Goal: Use online tool/utility: Utilize a website feature to perform a specific function

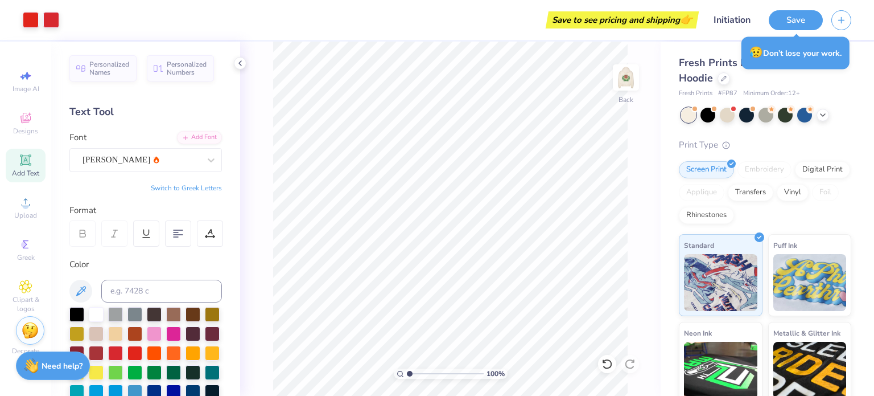
scroll to position [7, 0]
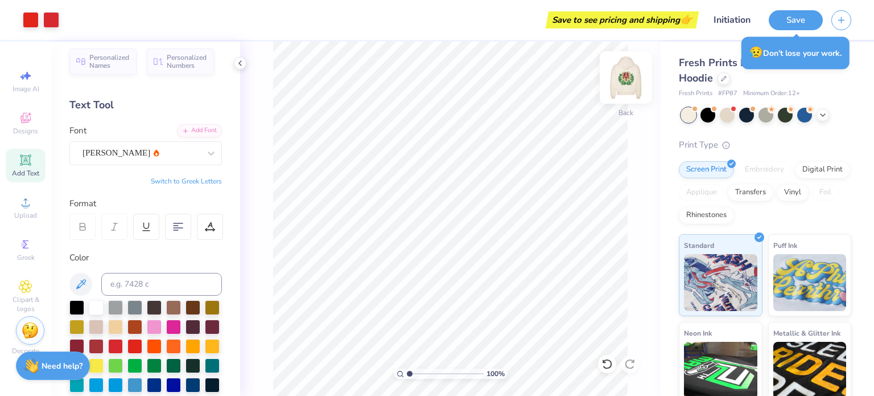
click at [631, 70] on img at bounding box center [626, 78] width 46 height 46
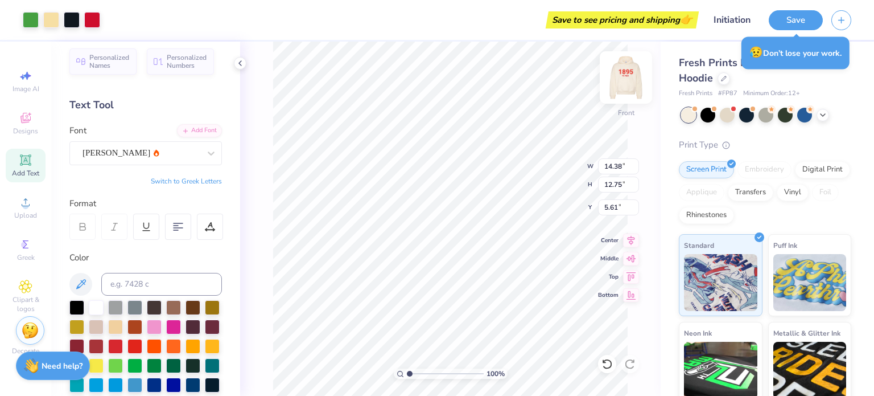
type input "14.38"
type input "12.75"
type input "6.17"
click at [624, 83] on img at bounding box center [626, 78] width 46 height 46
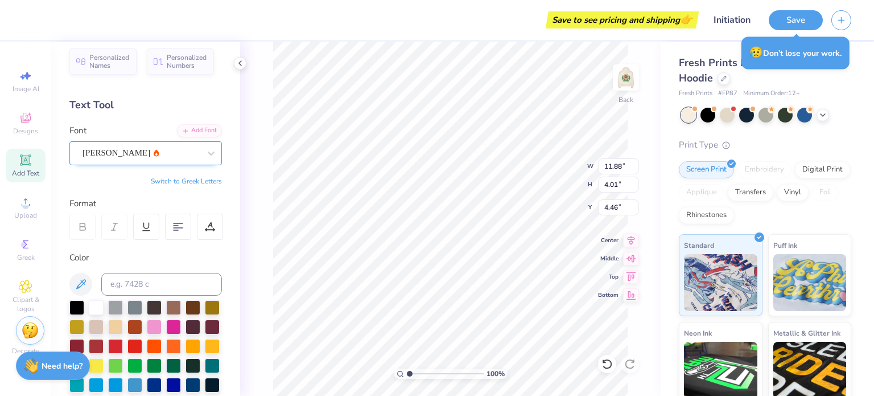
click at [134, 153] on div "[PERSON_NAME]" at bounding box center [141, 153] width 120 height 18
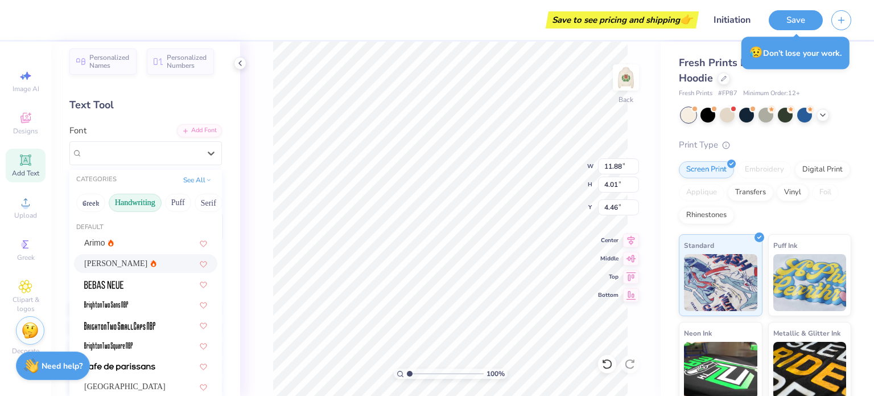
click at [138, 198] on button "Handwriting" at bounding box center [135, 203] width 53 height 18
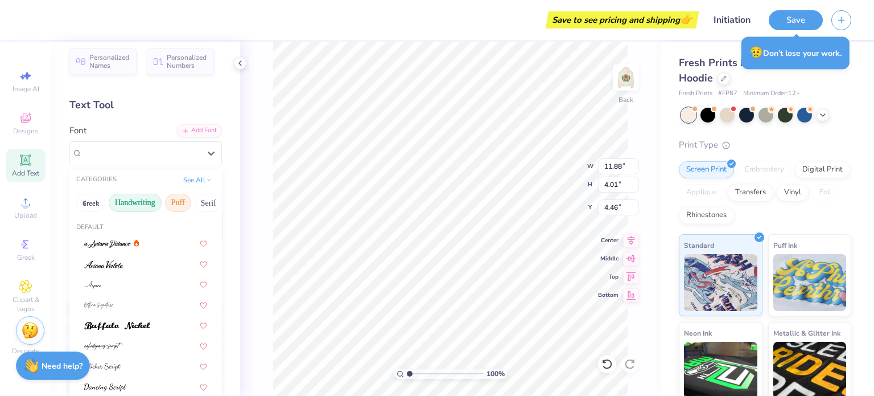
click at [171, 199] on button "Puff" at bounding box center [178, 203] width 26 height 18
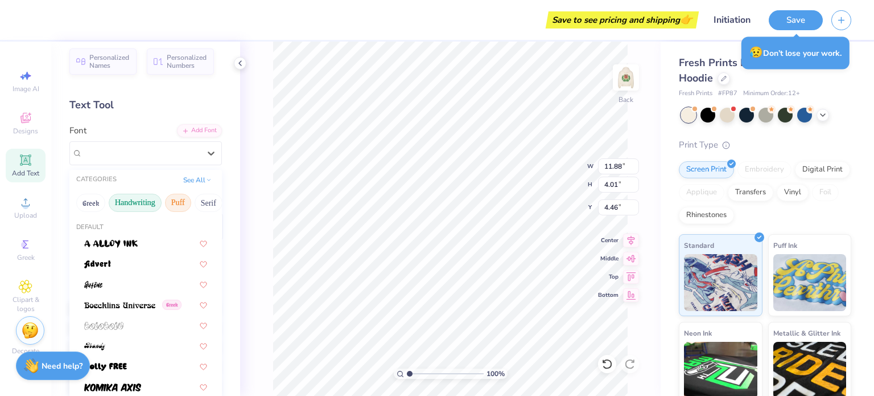
click at [140, 204] on button "Handwriting" at bounding box center [135, 203] width 53 height 18
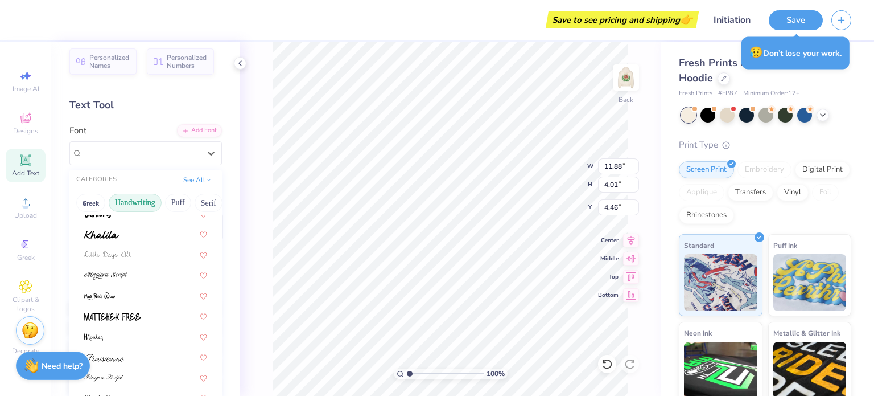
scroll to position [237, 0]
click at [91, 202] on button "Greek" at bounding box center [90, 203] width 29 height 18
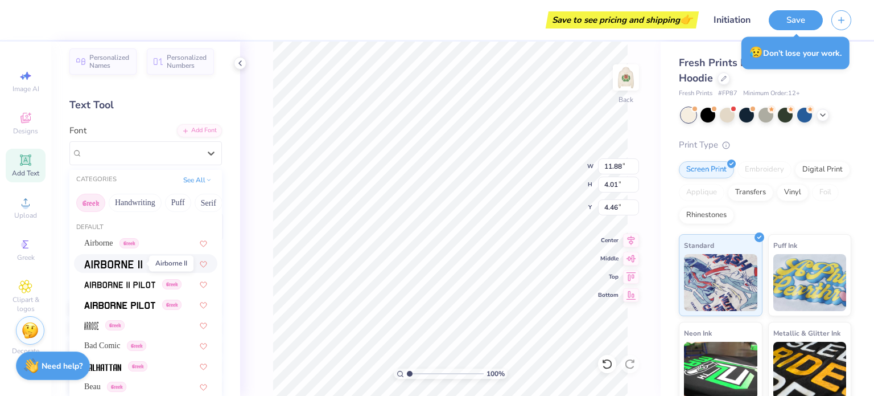
click at [118, 265] on img at bounding box center [113, 264] width 58 height 8
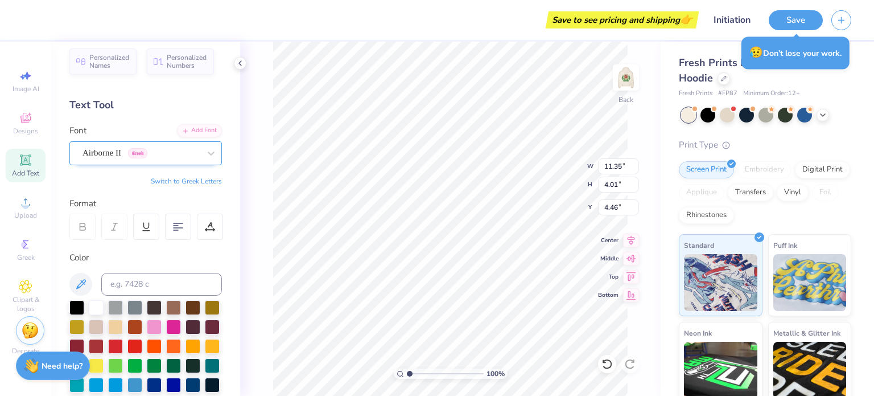
click at [104, 150] on div "Airborne II Greek" at bounding box center [141, 153] width 120 height 18
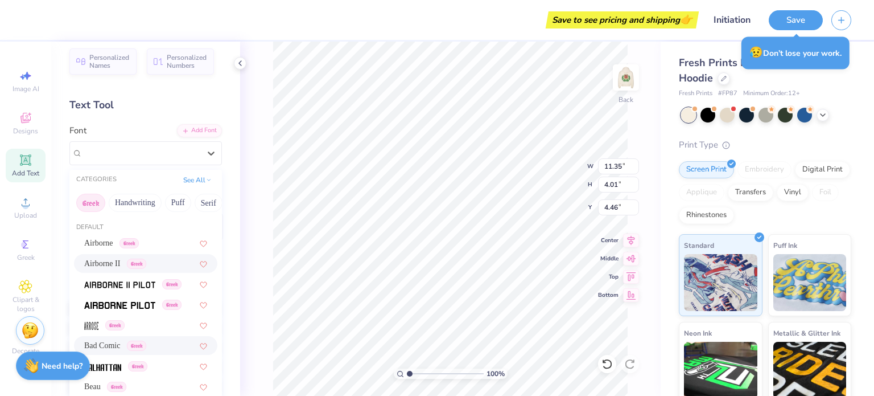
scroll to position [80, 0]
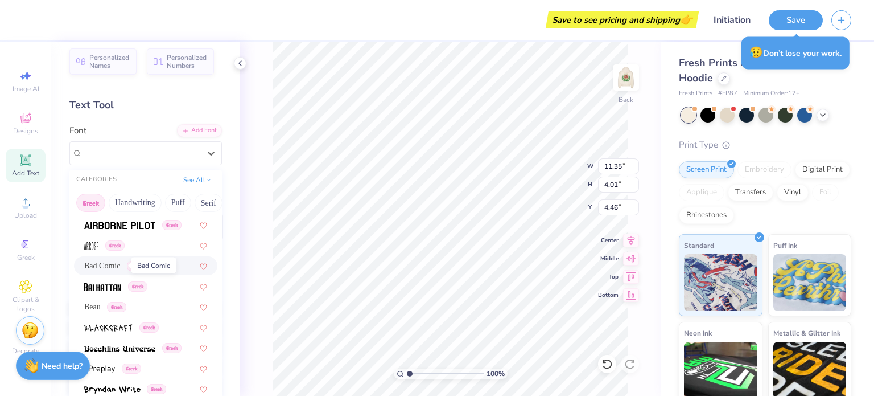
click at [105, 270] on span "Bad Comic" at bounding box center [102, 266] width 36 height 12
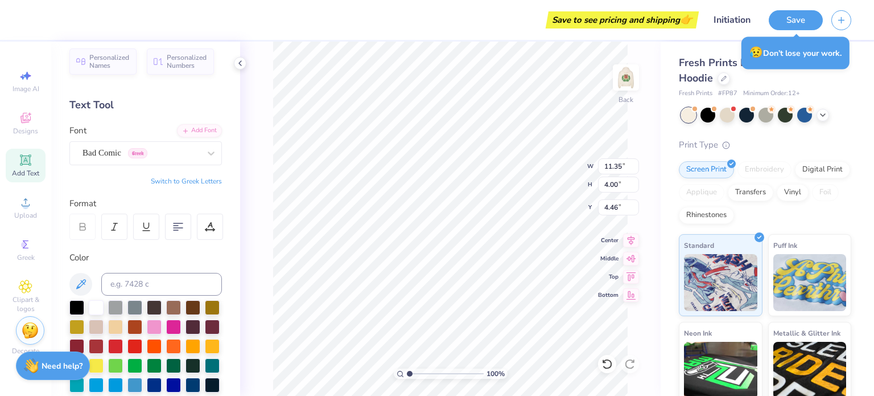
type input "12.19"
type input "4.00"
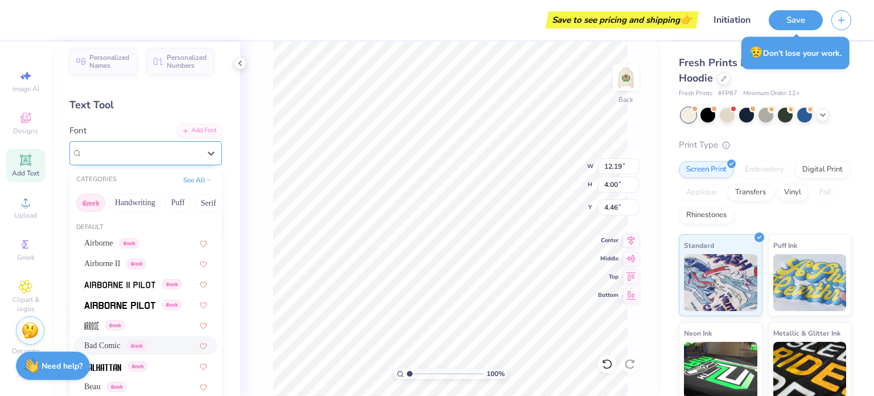
click at [113, 152] on div "Bad Comic Greek" at bounding box center [141, 153] width 120 height 18
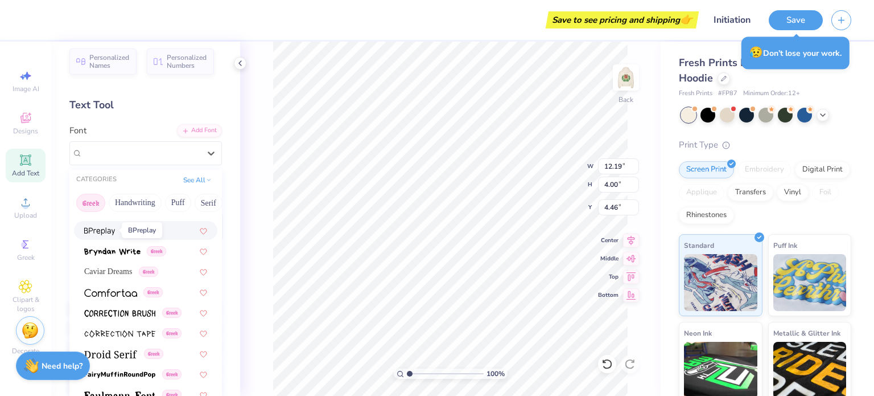
scroll to position [218, 0]
click at [120, 298] on div "Greek" at bounding box center [145, 291] width 143 height 19
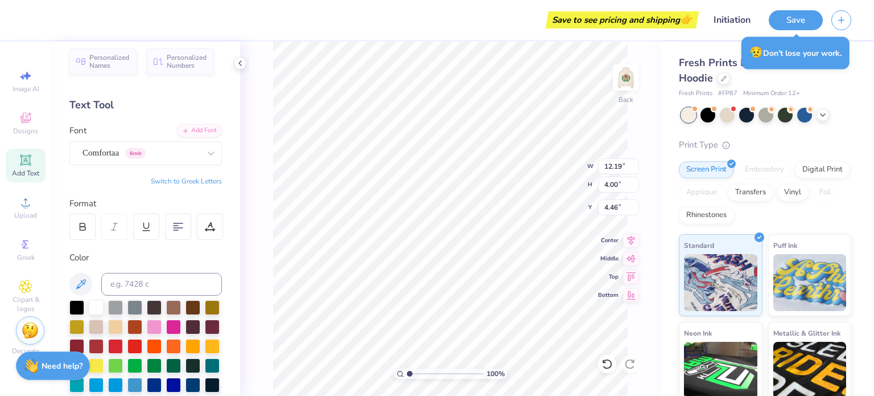
type input "10.27"
type input "4.28"
type input "4.32"
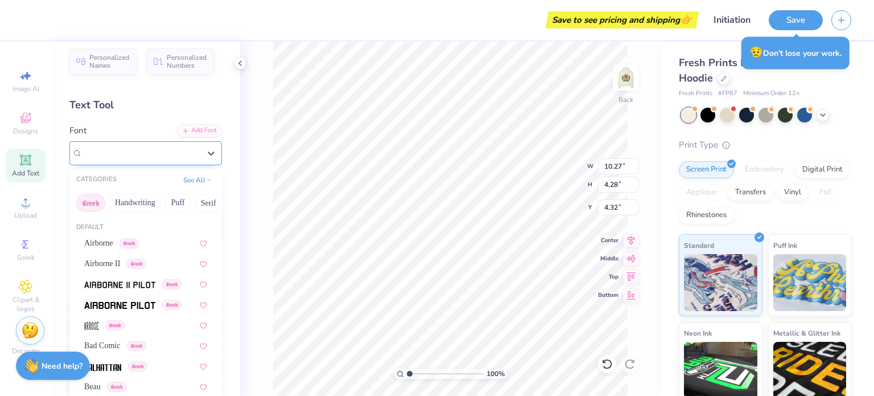
click at [118, 157] on div "Comfortaa Greek" at bounding box center [141, 153] width 120 height 18
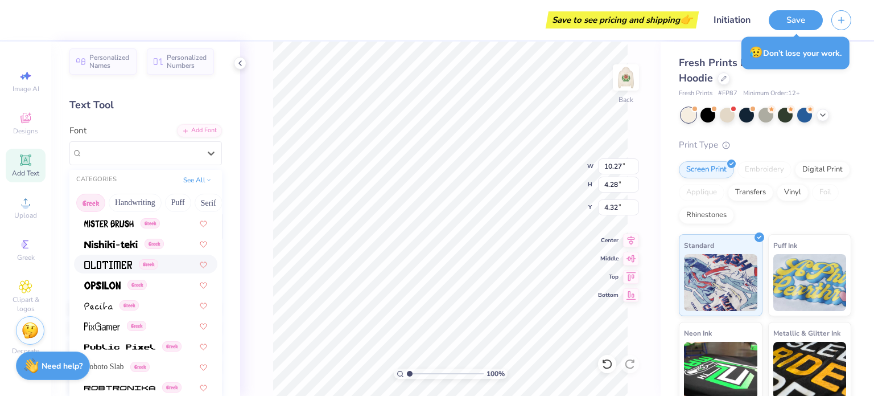
scroll to position [688, 0]
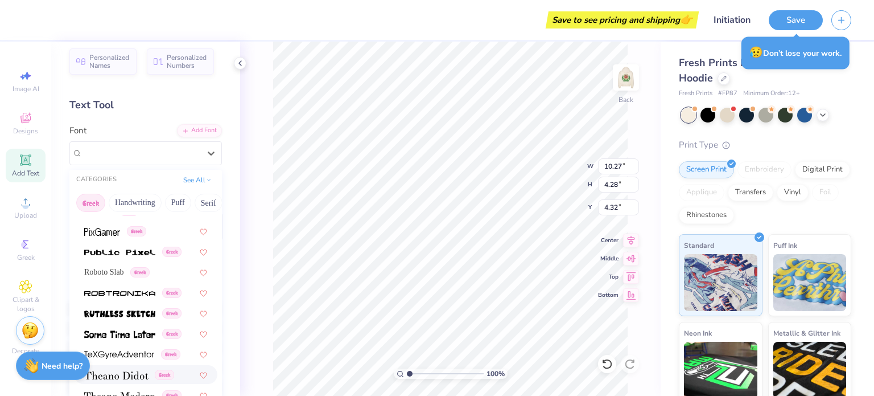
click at [130, 368] on span at bounding box center [116, 374] width 64 height 12
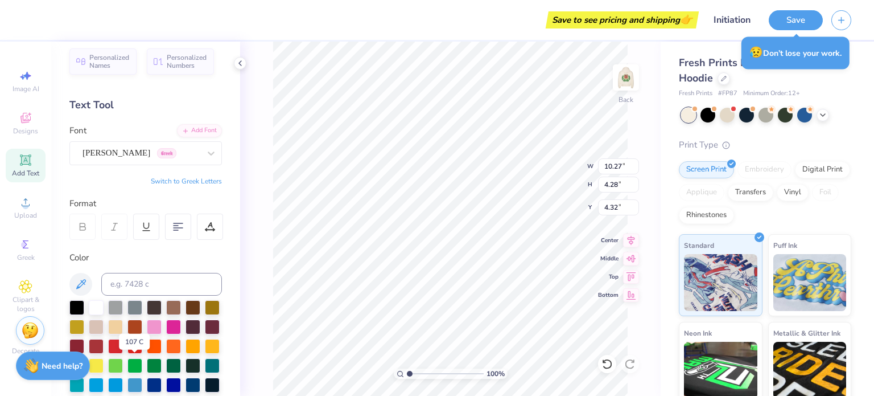
type input "11.38"
type input "4.24"
type input "4.34"
click at [174, 153] on div "[PERSON_NAME] Greek" at bounding box center [141, 153] width 120 height 18
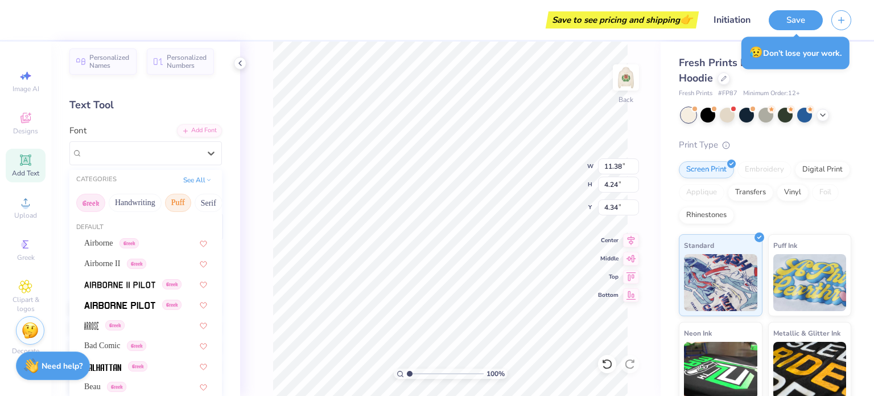
click at [174, 203] on button "Puff" at bounding box center [178, 203] width 26 height 18
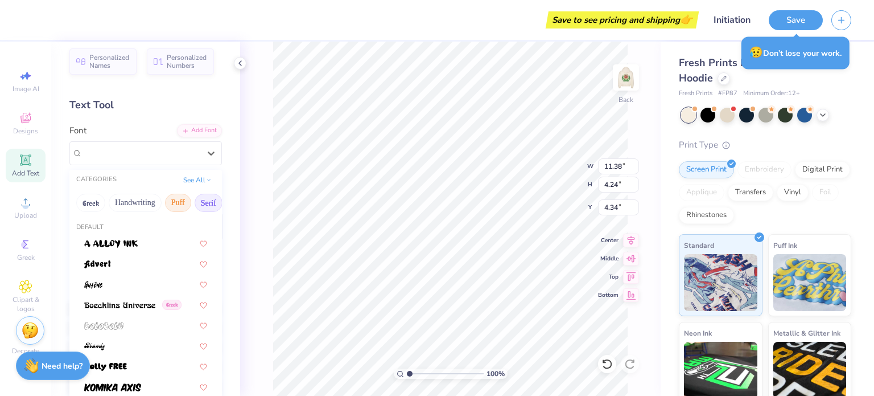
click at [207, 196] on button "Serif" at bounding box center [209, 203] width 28 height 18
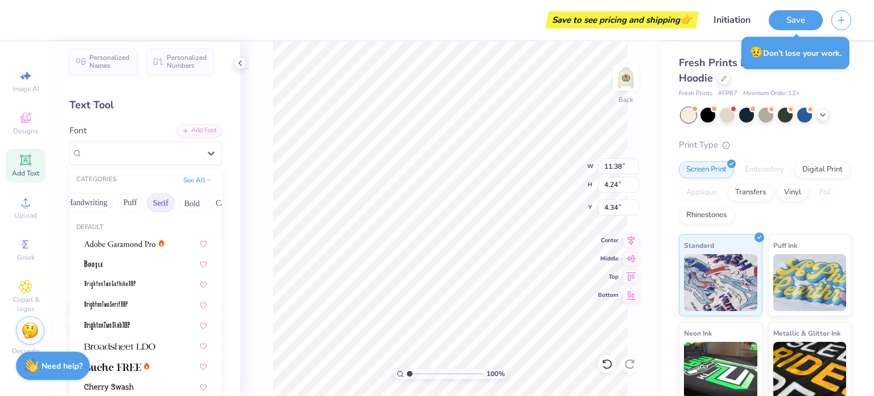
scroll to position [0, 74]
click at [168, 203] on button "Bold" at bounding box center [166, 203] width 28 height 18
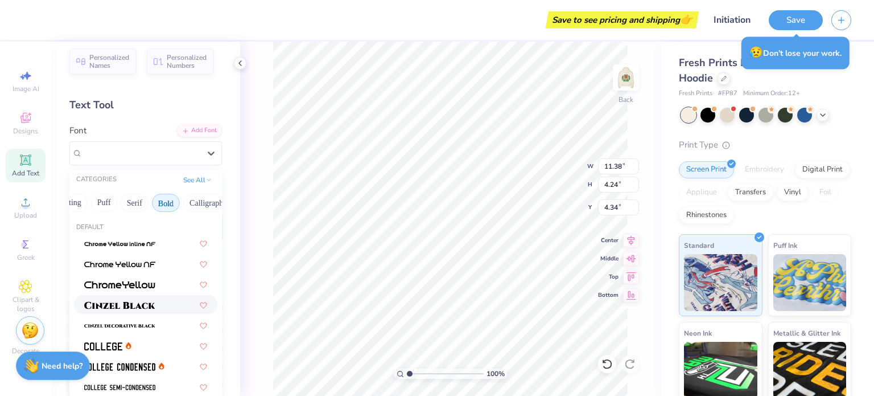
click at [144, 297] on div at bounding box center [145, 304] width 143 height 19
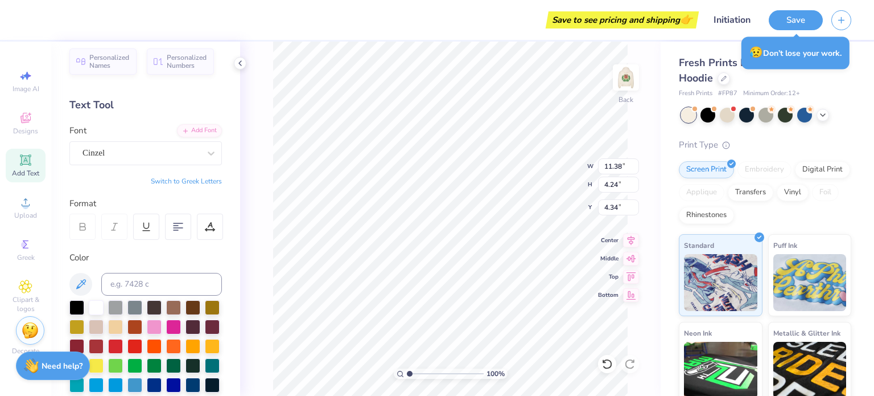
type input "12.22"
type input "4.45"
type input "4.24"
click at [126, 146] on div "Cinzel" at bounding box center [141, 153] width 120 height 18
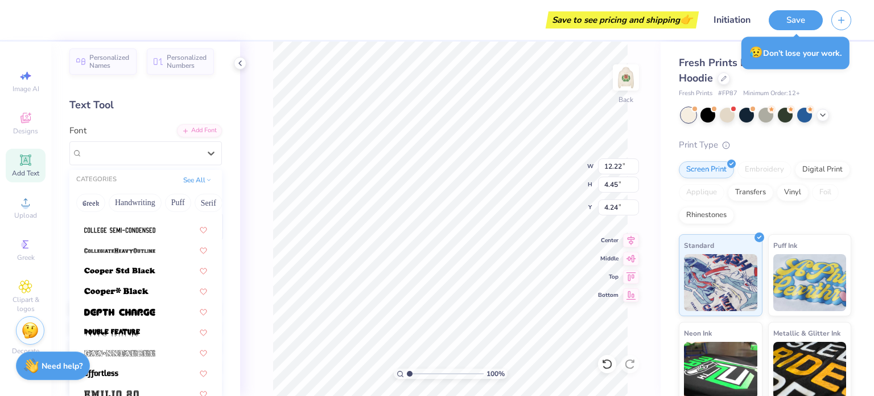
scroll to position [161, 0]
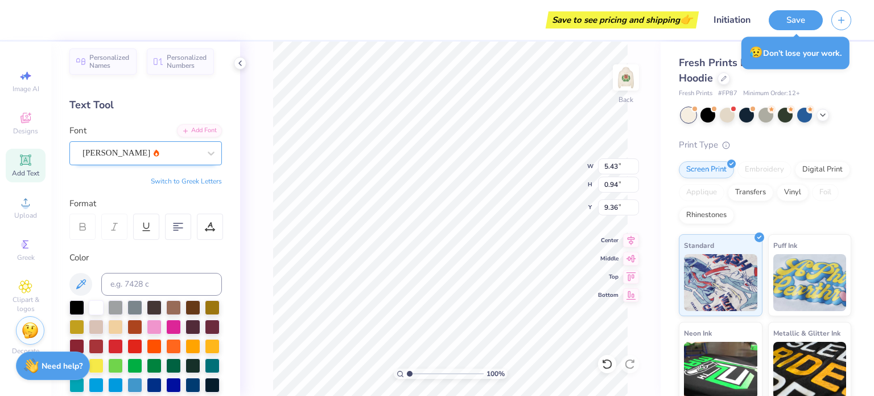
click at [155, 153] on div "[PERSON_NAME]" at bounding box center [141, 153] width 120 height 18
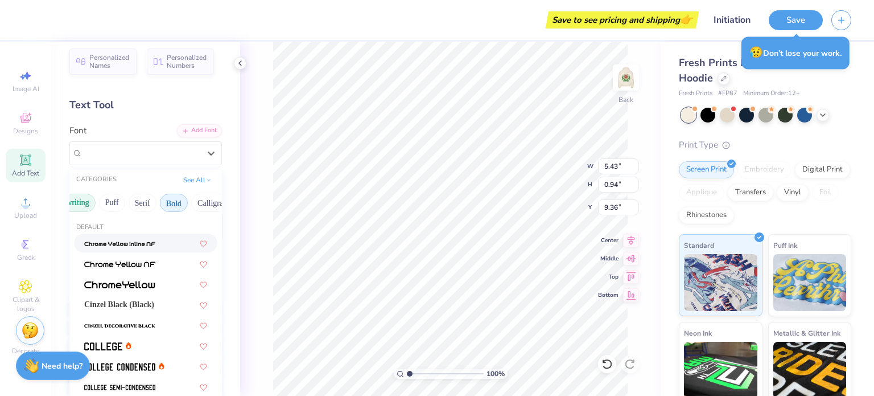
scroll to position [0, 71]
click at [144, 300] on span "Cinzel Black (Black)" at bounding box center [119, 304] width 70 height 12
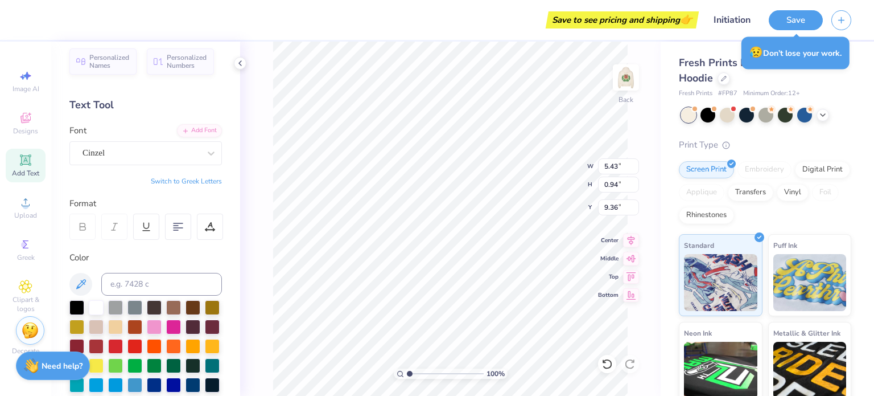
type input "6.65"
type input "0.90"
type input "9.37"
type input "12.99"
type input "4.73"
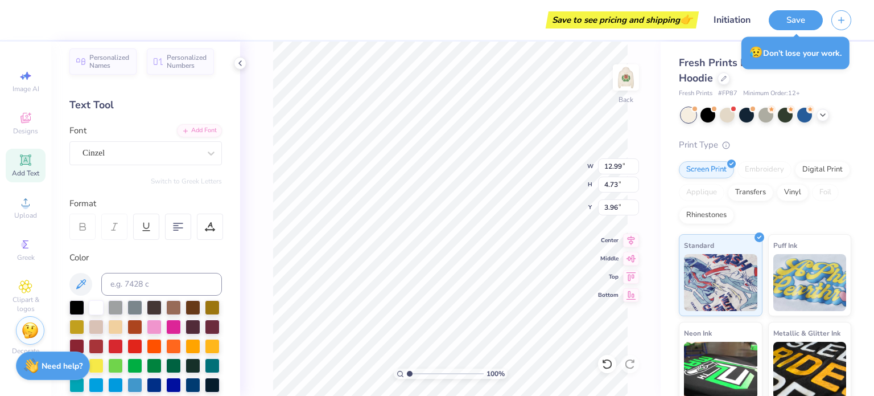
type input "4.06"
type input "6.65"
type input "0.90"
type input "9.32"
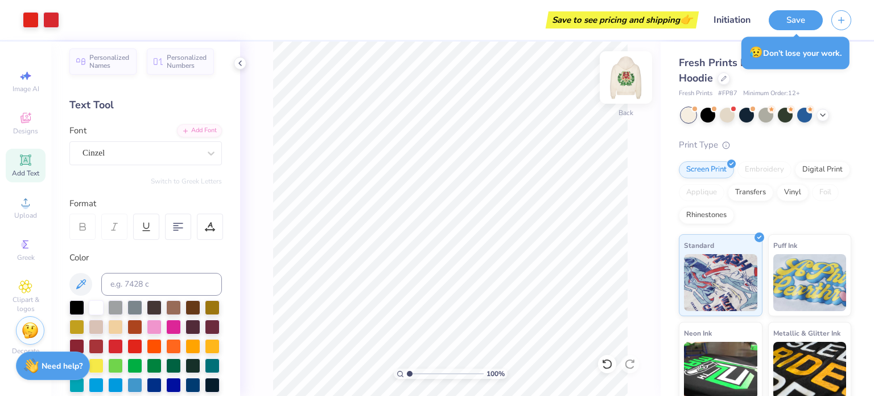
click at [630, 82] on img at bounding box center [626, 78] width 46 height 46
click at [622, 85] on img at bounding box center [626, 78] width 46 height 46
click at [622, 85] on img at bounding box center [626, 77] width 23 height 23
click at [824, 115] on icon at bounding box center [823, 113] width 9 height 9
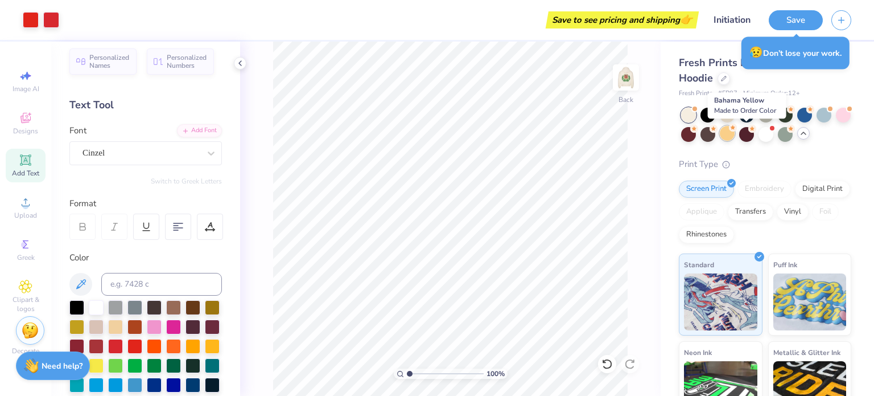
click at [737, 129] on icon at bounding box center [733, 128] width 8 height 8
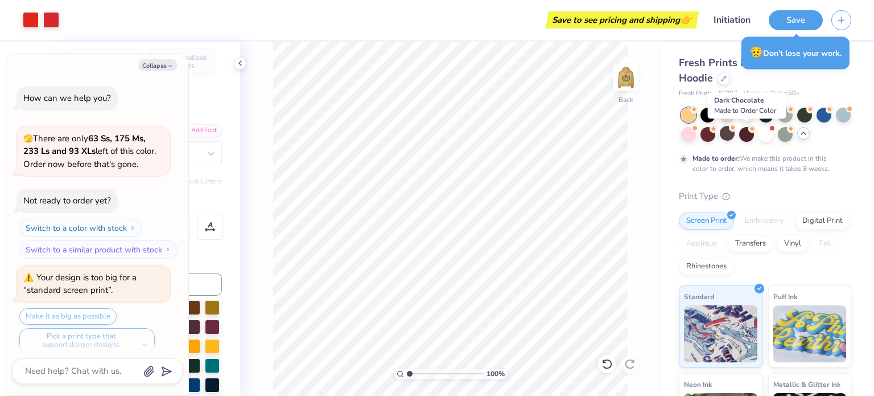
scroll to position [196, 0]
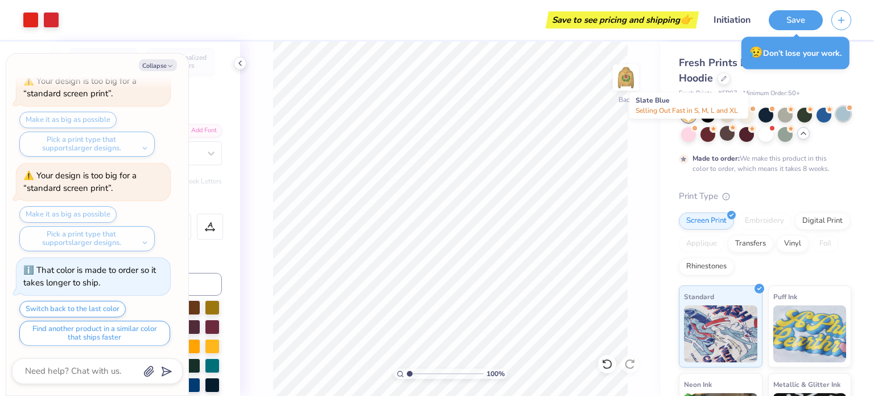
click at [836, 121] on div at bounding box center [843, 113] width 15 height 15
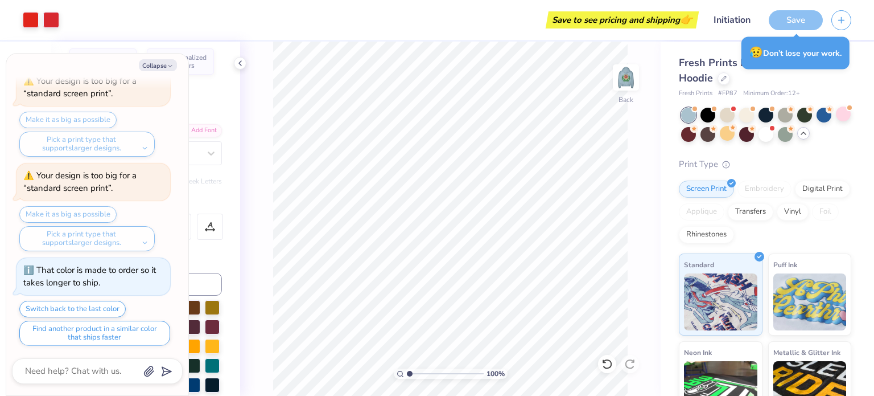
scroll to position [401, 0]
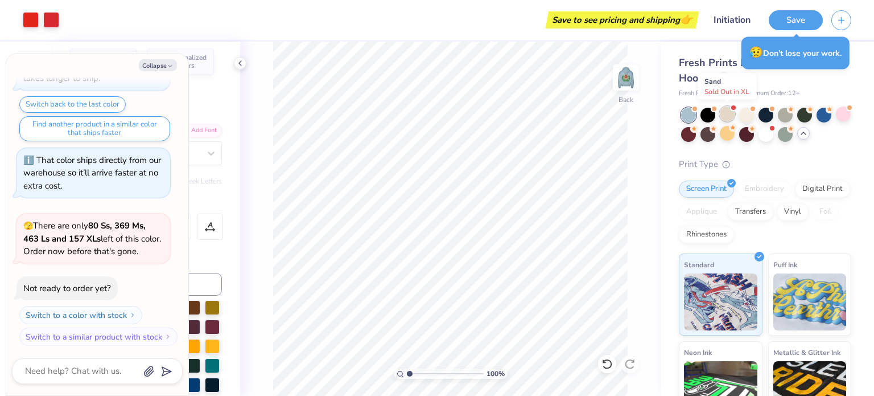
click at [726, 116] on div at bounding box center [727, 113] width 15 height 15
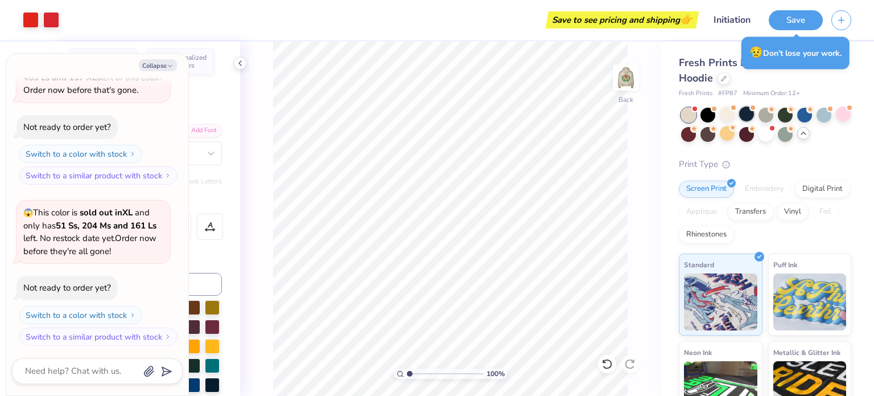
click at [748, 116] on div at bounding box center [746, 113] width 15 height 15
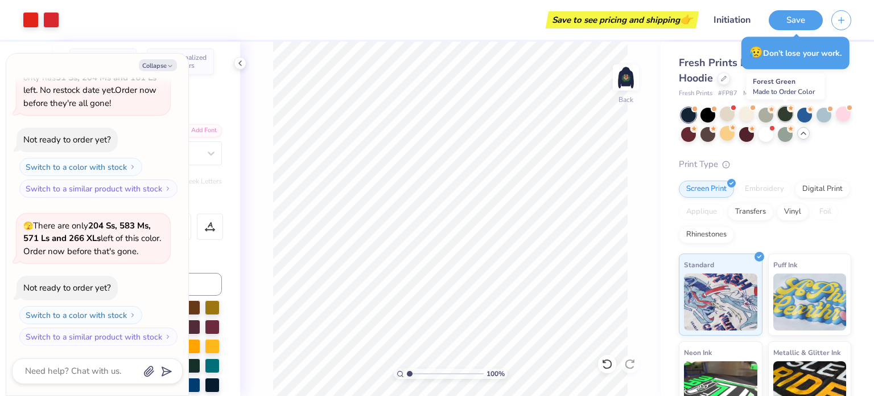
click at [789, 113] on div at bounding box center [785, 113] width 15 height 15
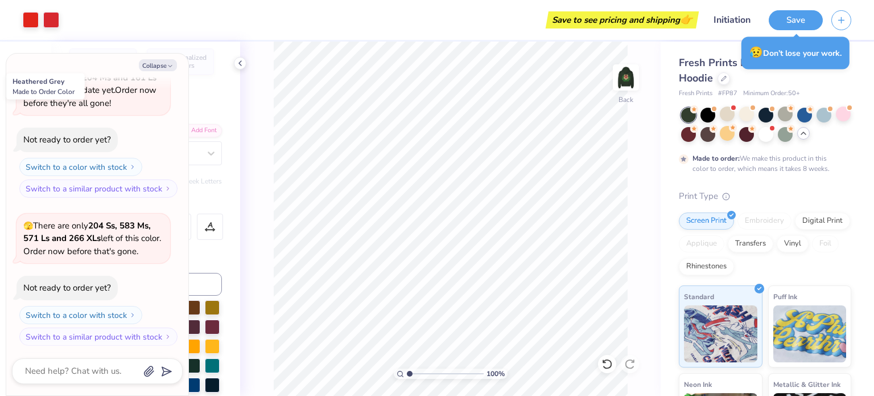
scroll to position [804, 0]
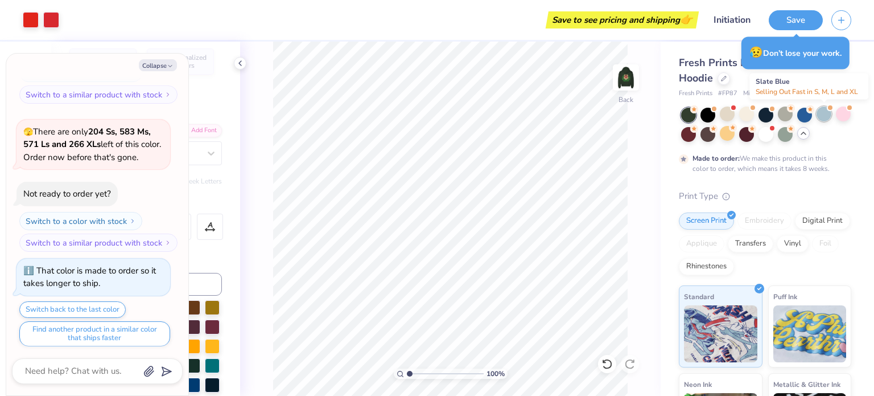
click at [823, 114] on div at bounding box center [824, 113] width 15 height 15
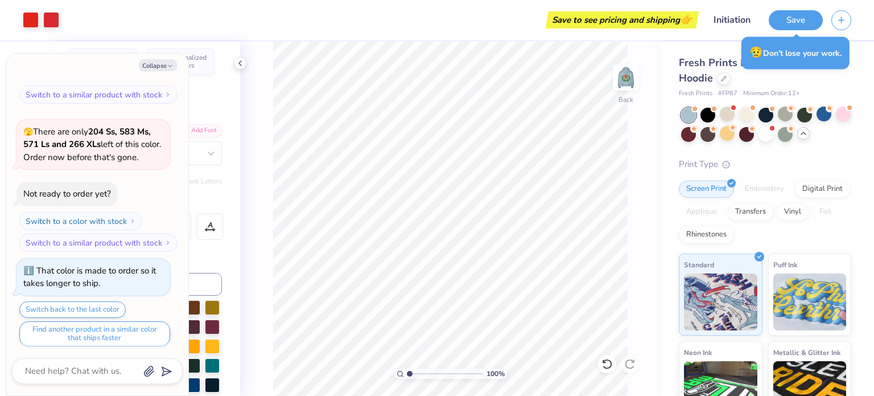
scroll to position [1009, 0]
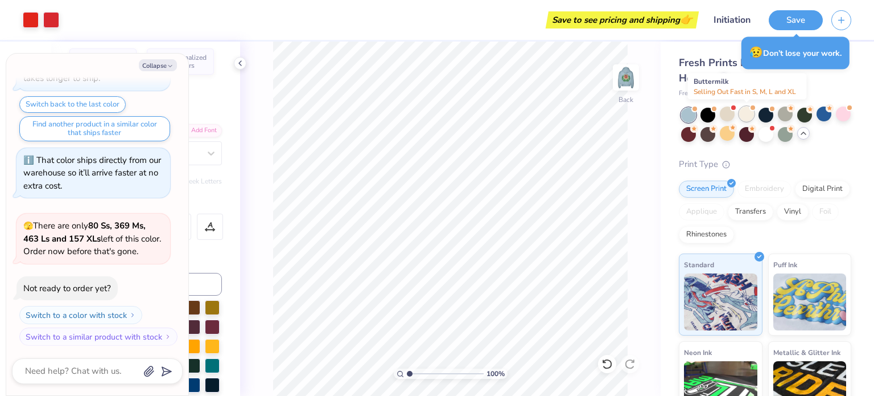
click at [753, 112] on div at bounding box center [746, 113] width 15 height 15
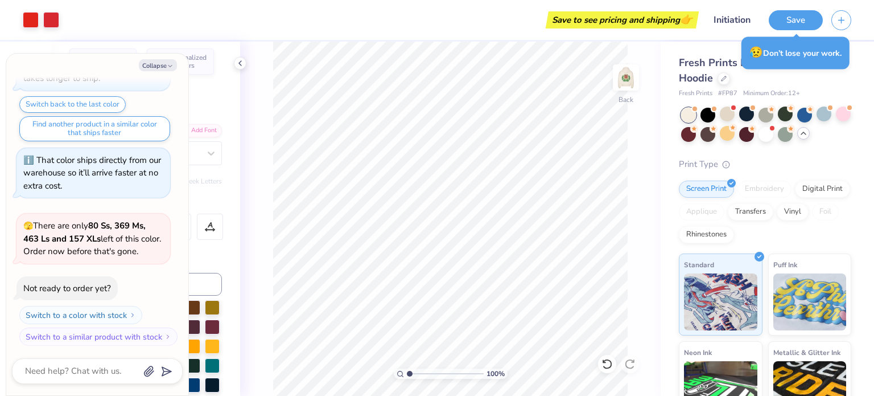
scroll to position [1157, 0]
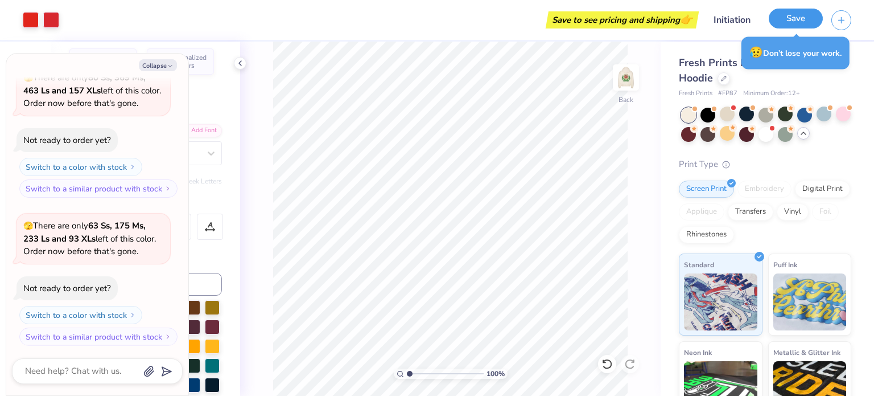
click at [779, 26] on button "Save" at bounding box center [796, 19] width 54 height 20
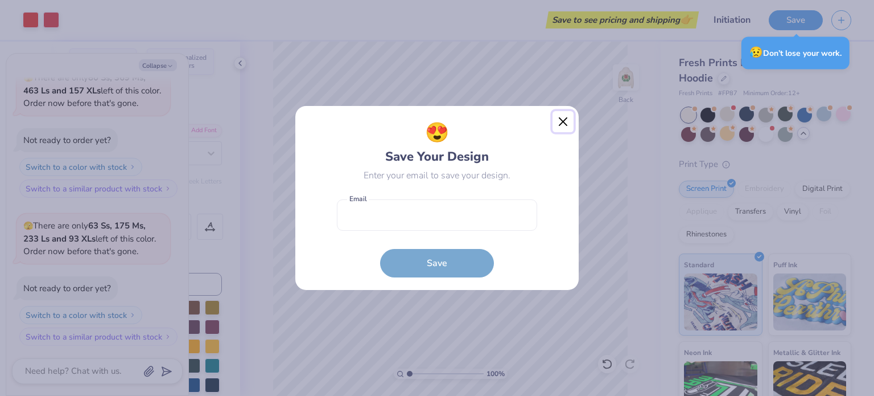
click at [557, 126] on button "Close" at bounding box center [564, 122] width 22 height 22
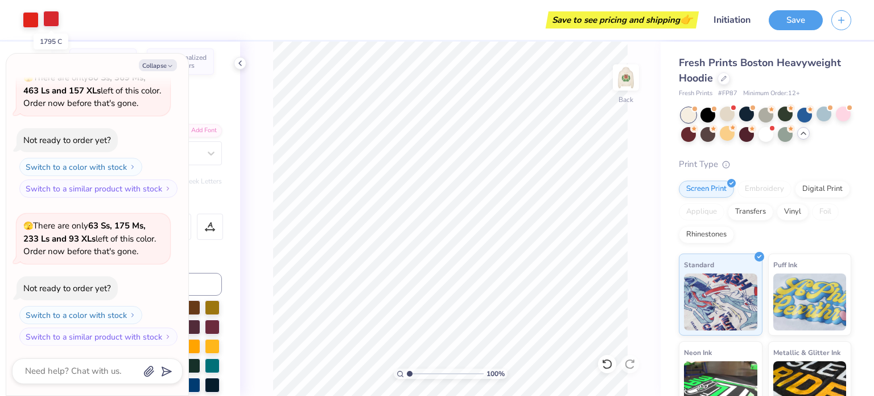
click at [52, 11] on div at bounding box center [51, 19] width 16 height 16
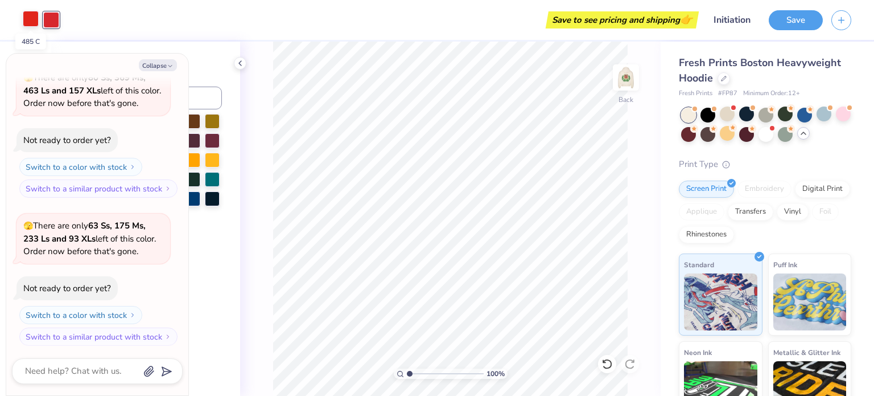
click at [34, 14] on div at bounding box center [31, 19] width 16 height 16
click at [164, 60] on button "Collapse" at bounding box center [158, 65] width 38 height 12
type textarea "x"
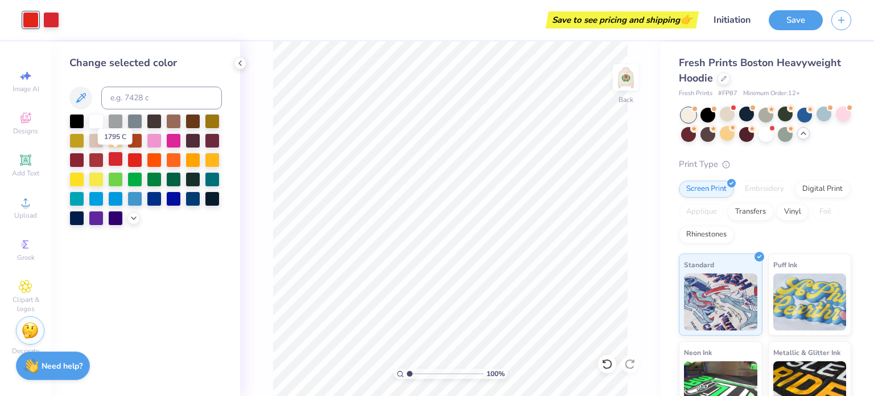
click at [114, 155] on div at bounding box center [115, 158] width 15 height 15
click at [781, 27] on button "Save" at bounding box center [796, 19] width 54 height 20
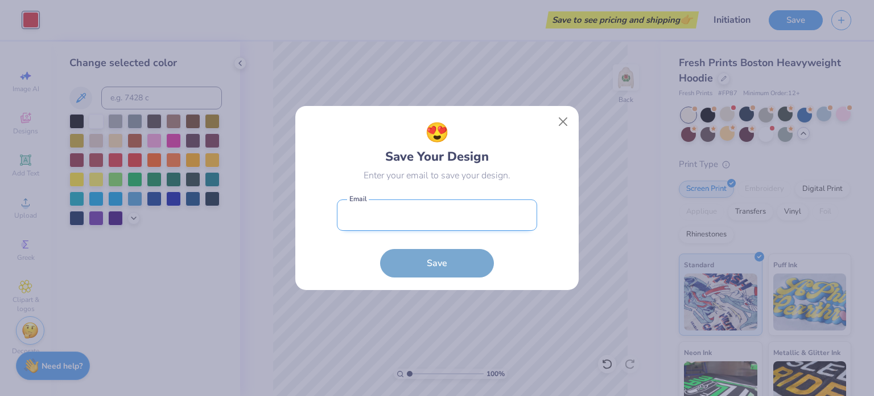
click at [474, 221] on input "email" at bounding box center [437, 214] width 200 height 31
type input "[EMAIL_ADDRESS][DOMAIN_NAME]"
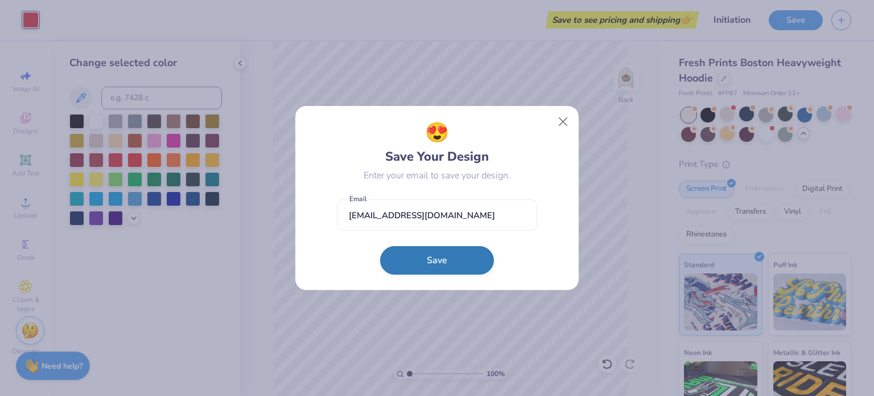
click at [449, 252] on button "Save" at bounding box center [437, 260] width 114 height 28
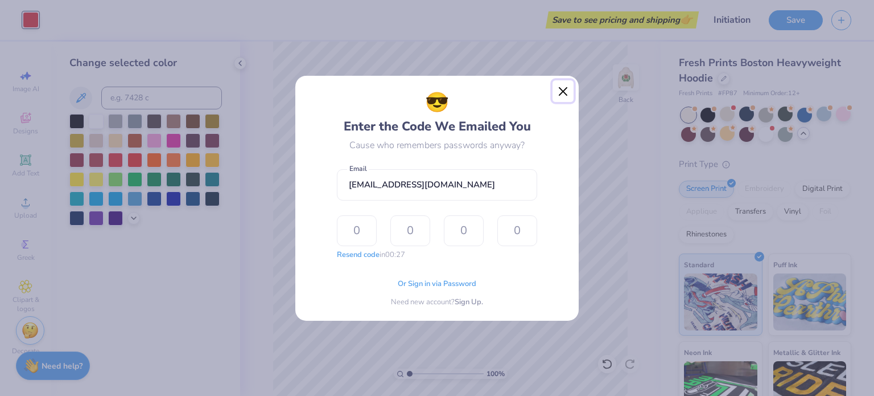
click at [553, 96] on button "Close" at bounding box center [564, 91] width 22 height 22
